Goal: Task Accomplishment & Management: Manage account settings

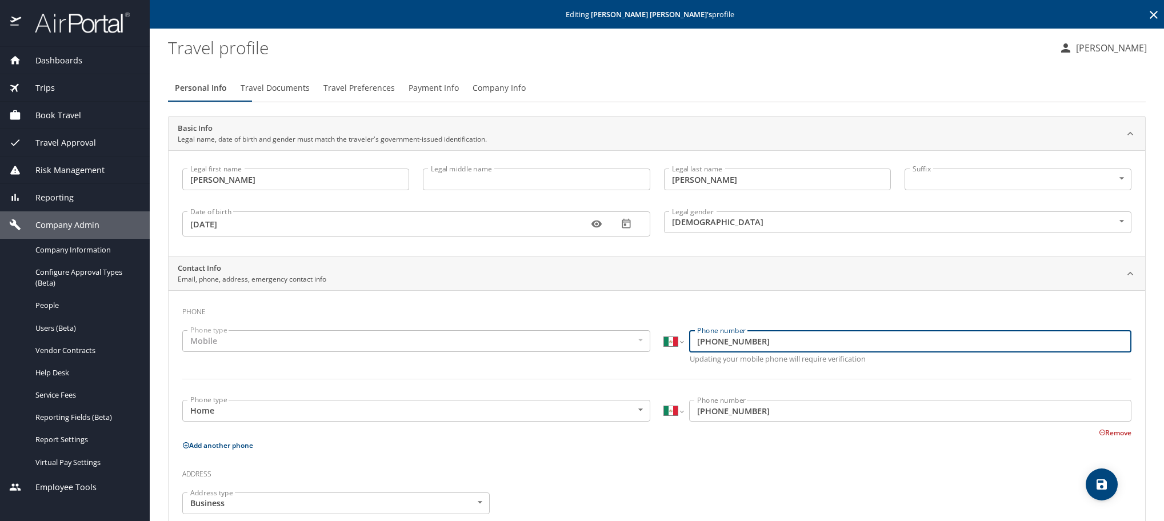
select select "MX"
select select "US"
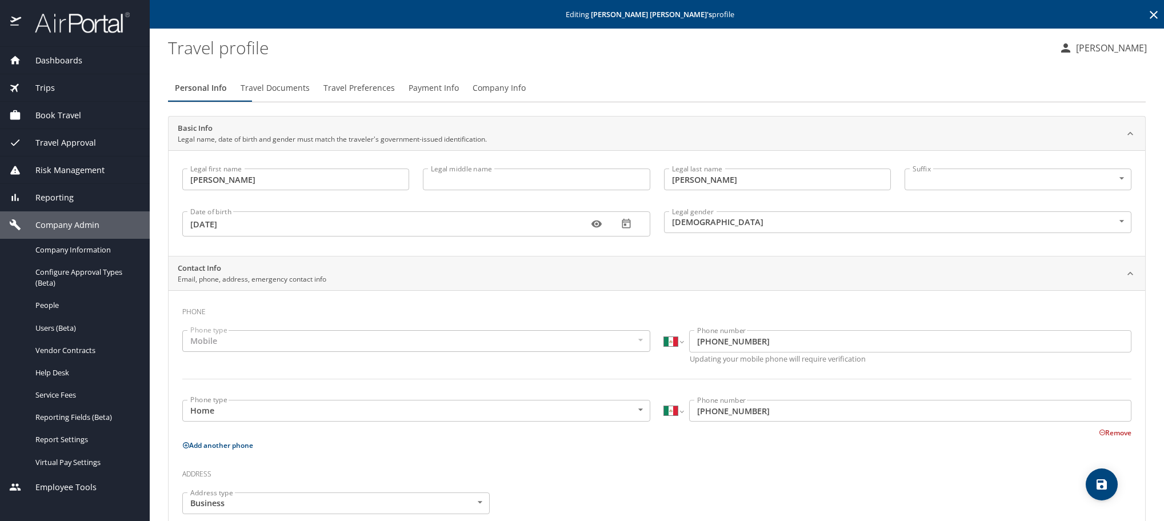
click at [1150, 17] on icon at bounding box center [1154, 15] width 8 height 8
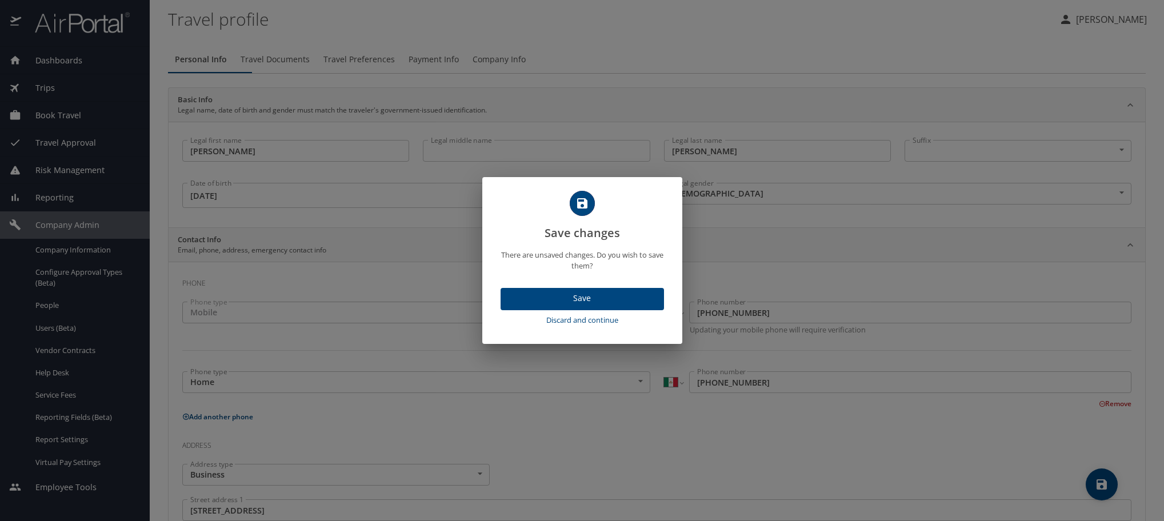
click at [596, 327] on span "Discard and continue" at bounding box center [582, 320] width 154 height 13
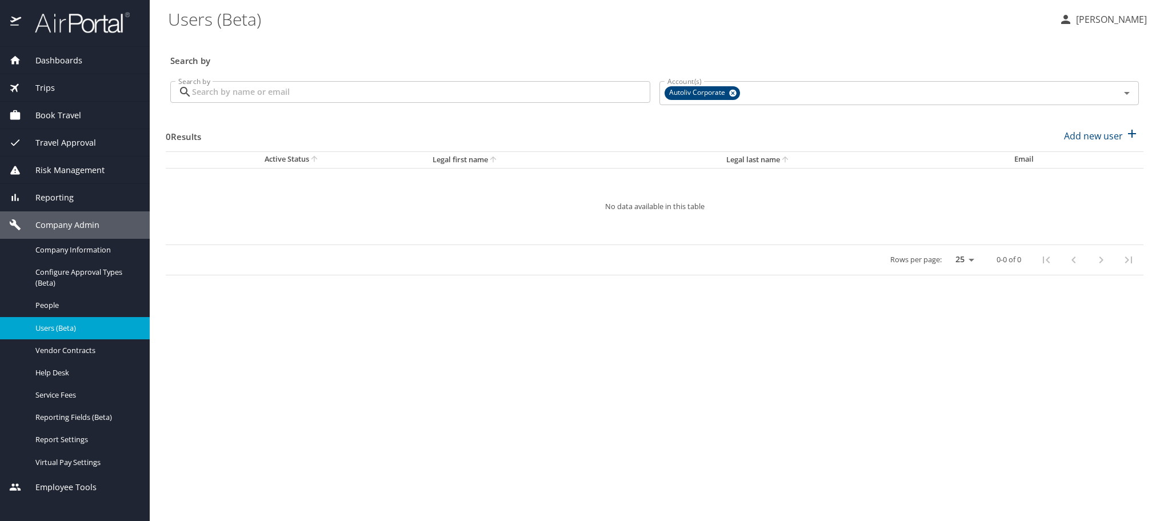
click at [436, 95] on input "Search by" at bounding box center [421, 92] width 458 height 22
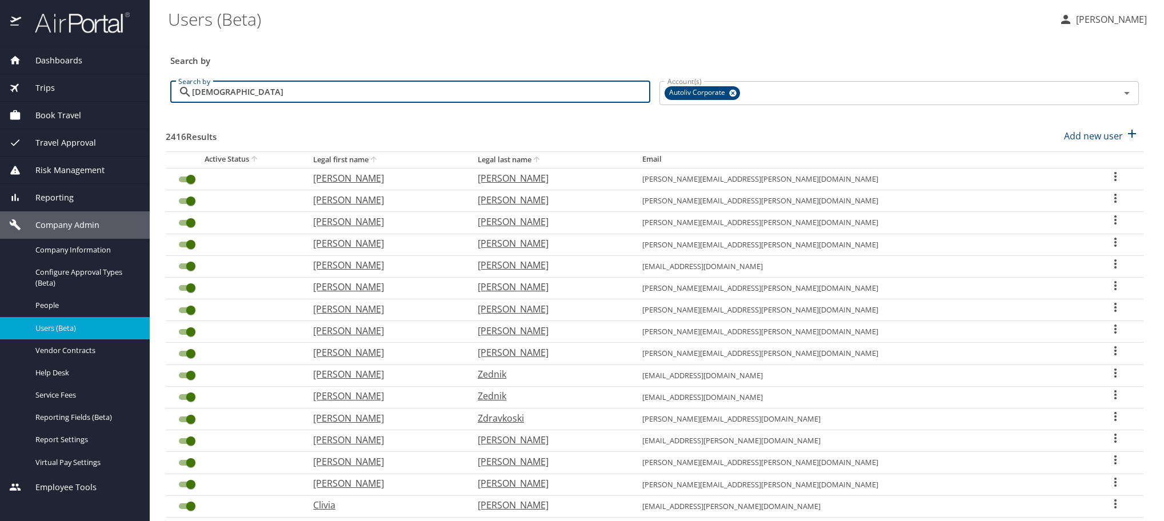
type input "[PERSON_NAME]"
checkbox input "false"
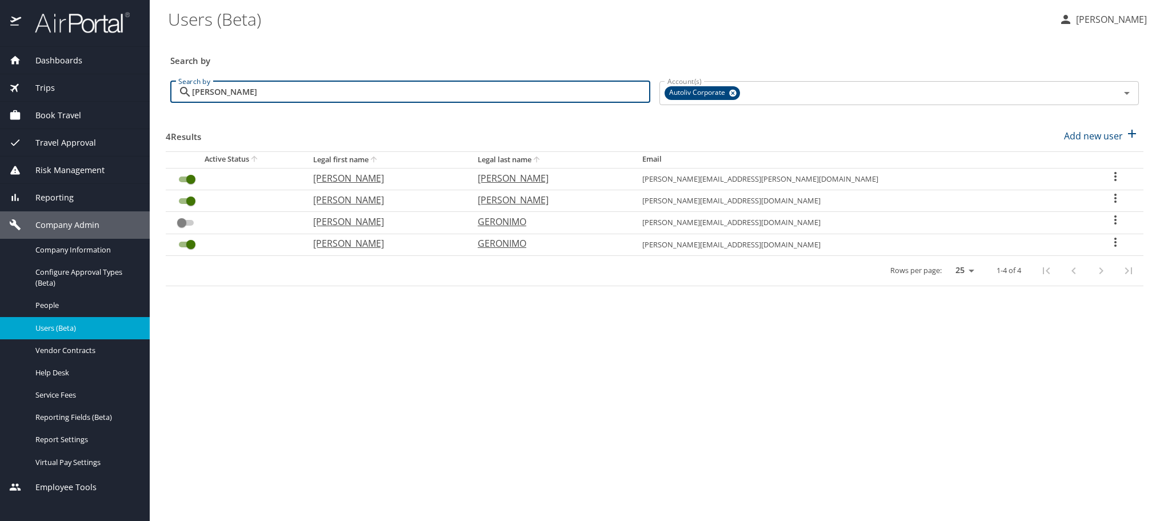
type input "[PERSON_NAME]"
click at [1113, 205] on icon "User Search Table" at bounding box center [1116, 199] width 14 height 14
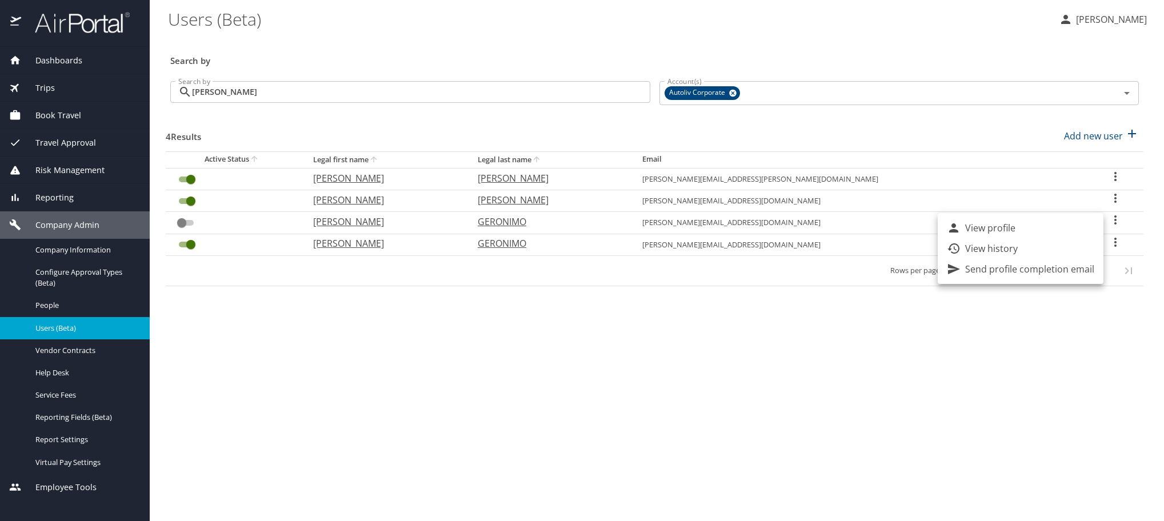
click at [1055, 228] on li "View profile" at bounding box center [1021, 228] width 166 height 21
select select "US"
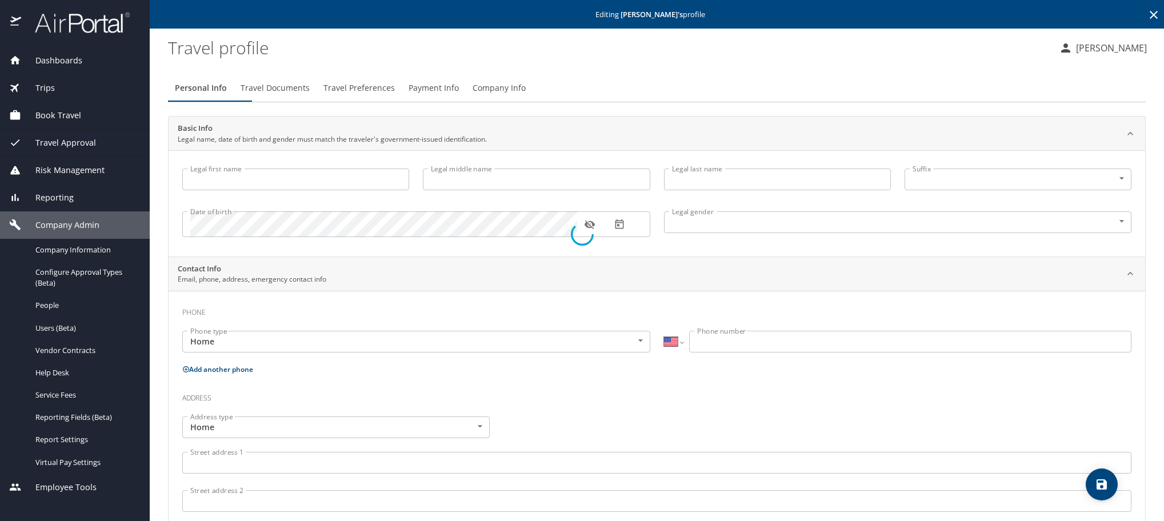
type input "[PERSON_NAME]"
type input "Sr"
type input "[DEMOGRAPHIC_DATA]"
type input "[PERSON_NAME]"
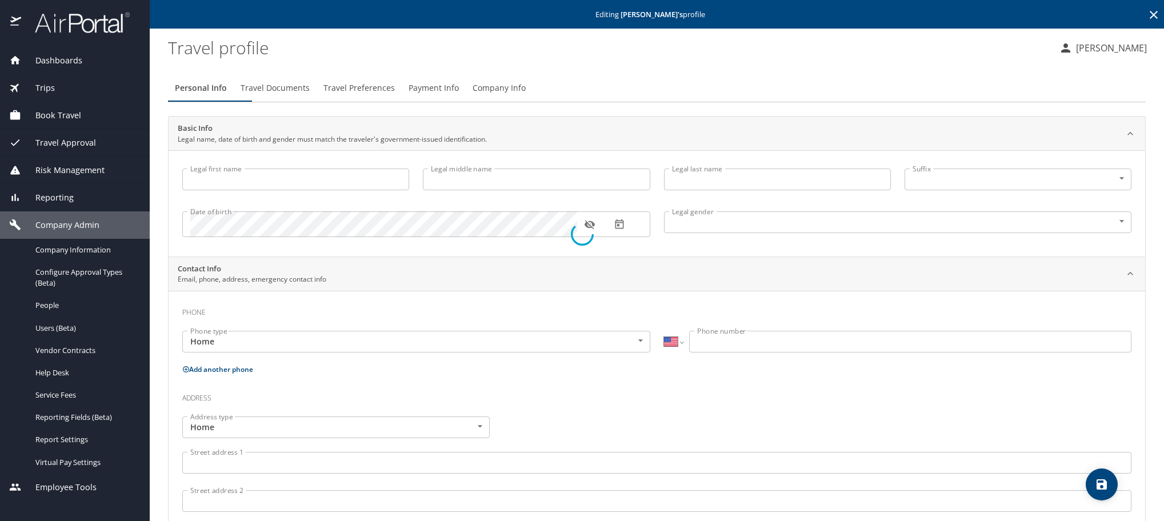
type input "[PERSON_NAME]"
select select "MX"
type input "[PHONE_NUMBER]"
type input "[EMAIL_ADDRESS][DOMAIN_NAME]"
select select "MX"
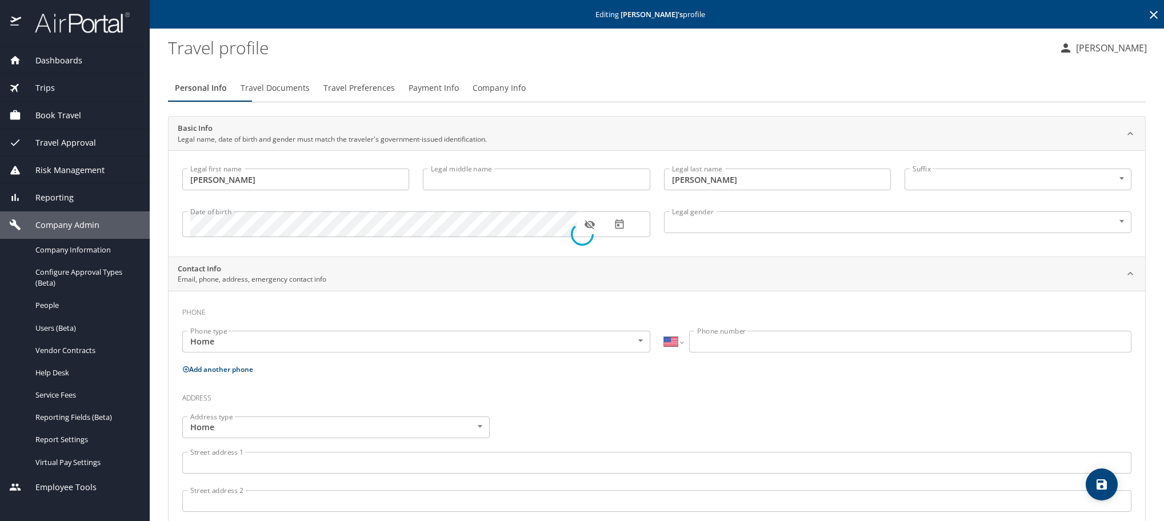
select select "MX"
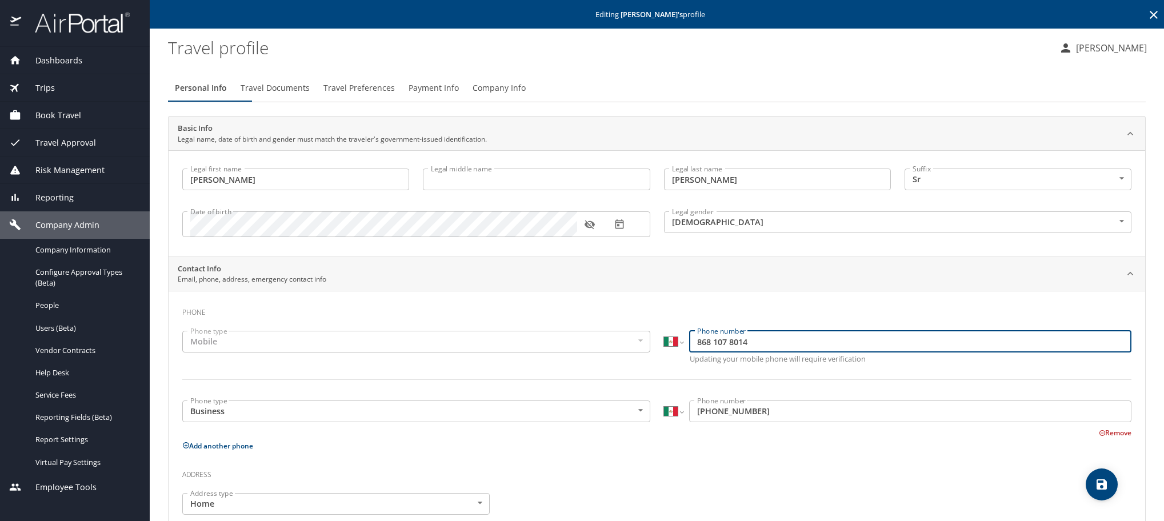
drag, startPoint x: 779, startPoint y: 362, endPoint x: 633, endPoint y: 343, distance: 146.4
click at [633, 343] on div "Phone type Mobile Mobile Phone type International [GEOGRAPHIC_DATA] [GEOGRAPHIC…" at bounding box center [657, 362] width 963 height 77
